Goal: Find specific page/section: Find specific page/section

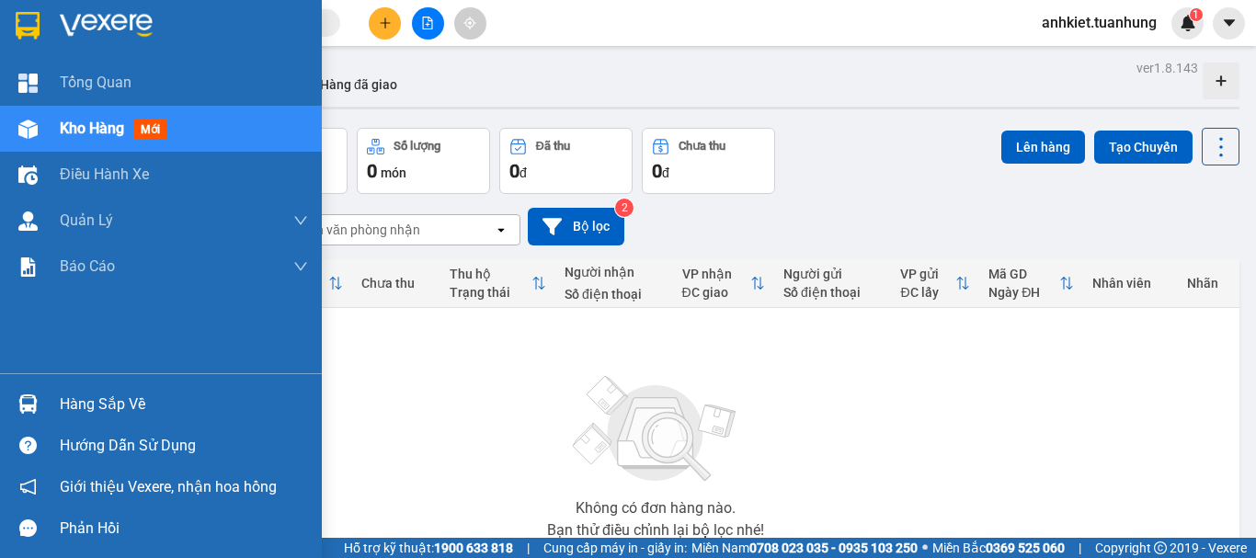
click at [79, 402] on div "Hàng sắp về" at bounding box center [184, 405] width 248 height 28
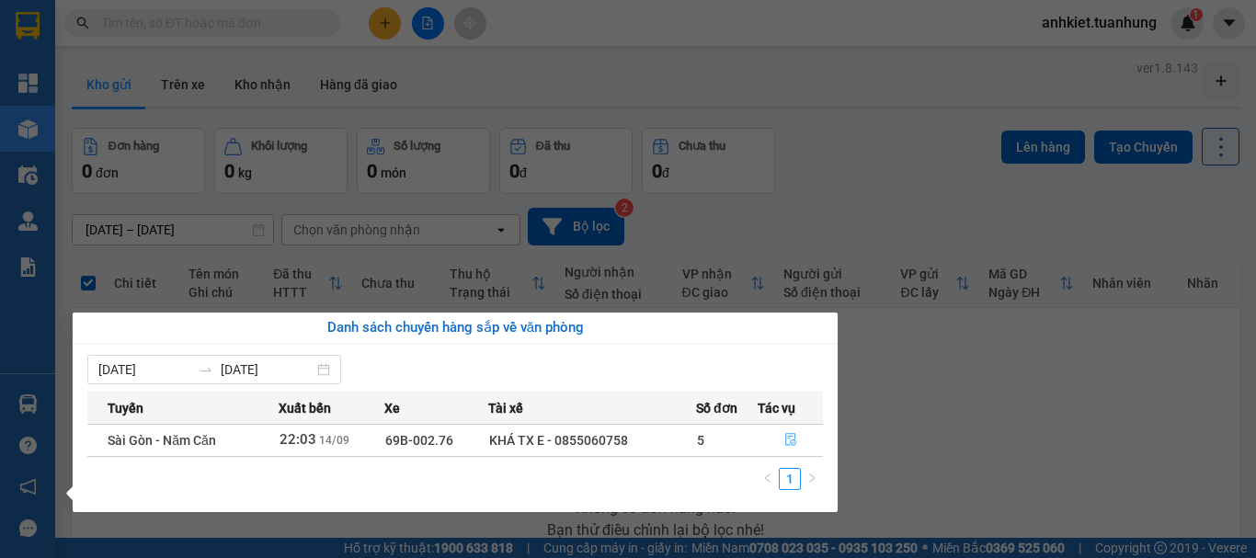
click at [793, 437] on icon "file-done" at bounding box center [791, 440] width 11 height 13
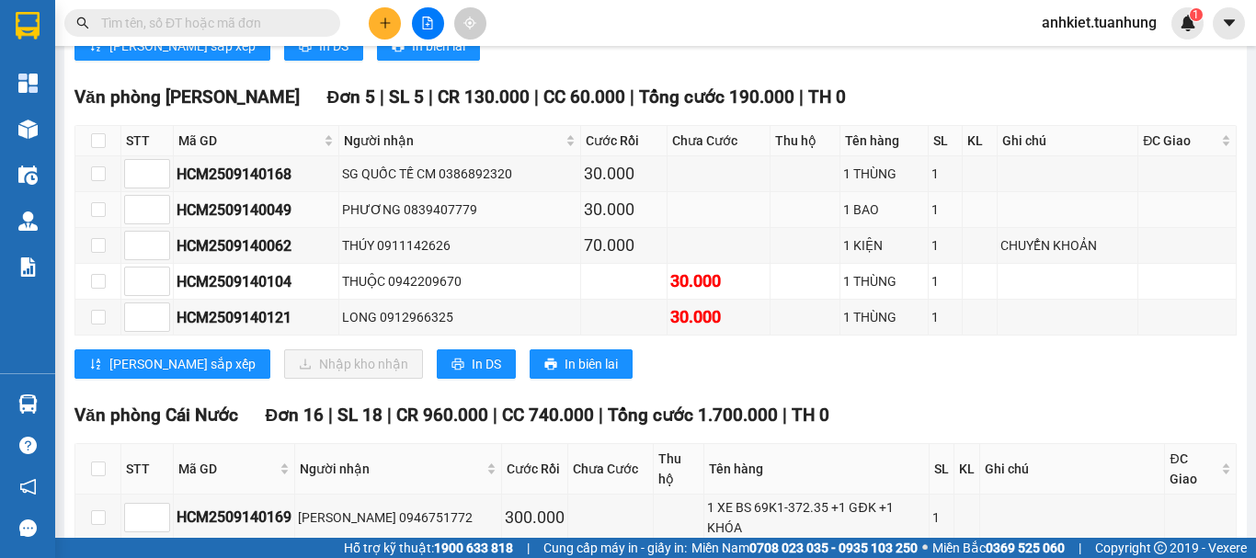
scroll to position [4047, 0]
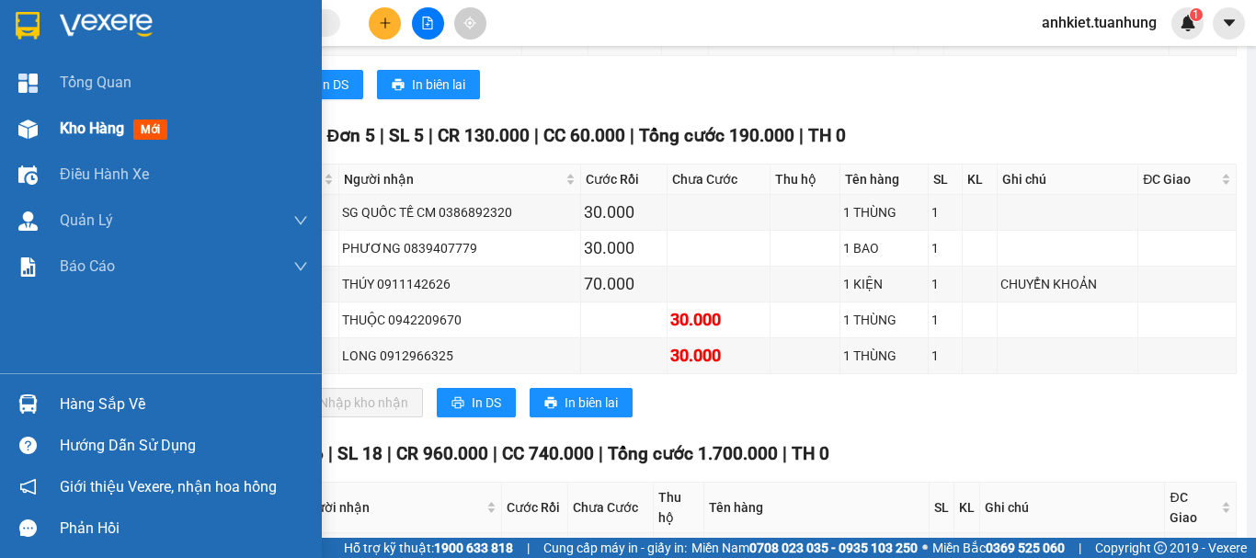
click at [86, 109] on div "Kho hàng mới" at bounding box center [184, 129] width 248 height 46
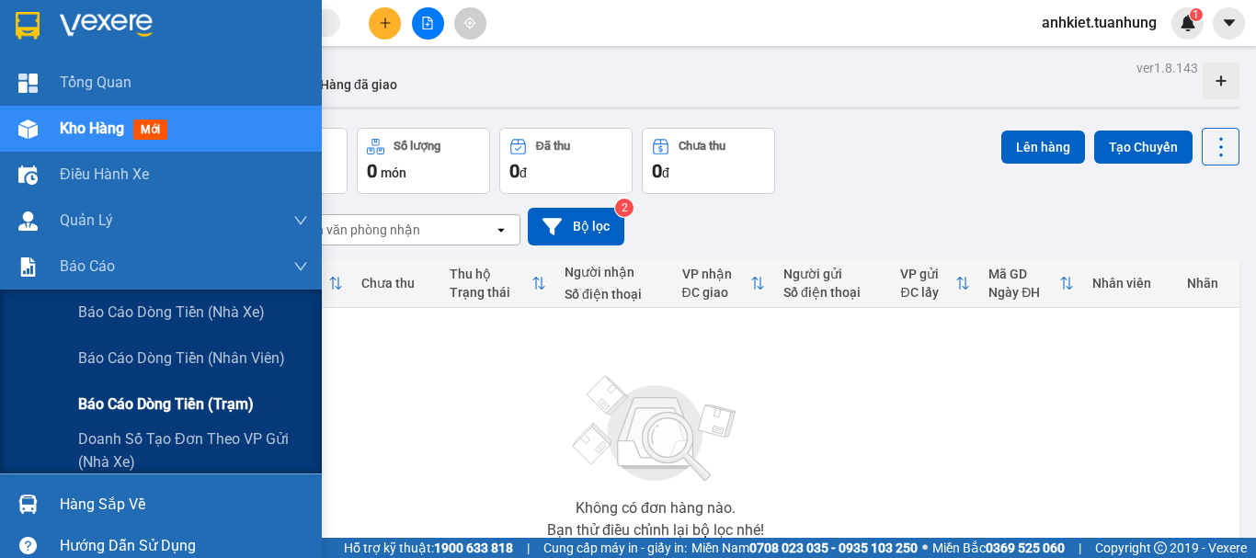
click at [186, 394] on span "Báo cáo dòng tiền (trạm)" at bounding box center [166, 404] width 176 height 23
